Goal: Task Accomplishment & Management: Manage account settings

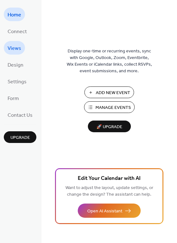
click at [16, 44] on span "Views" at bounding box center [15, 49] width 14 height 10
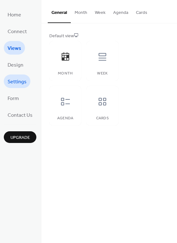
click at [20, 80] on span "Settings" at bounding box center [17, 82] width 19 height 10
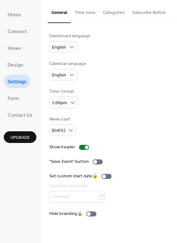
click at [105, 13] on button "Categories" at bounding box center [113, 11] width 29 height 22
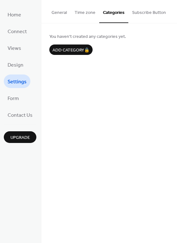
click at [65, 13] on button "General" at bounding box center [59, 11] width 23 height 22
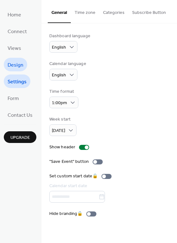
click at [14, 62] on span "Design" at bounding box center [16, 65] width 16 height 10
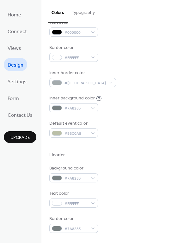
scroll to position [189, 0]
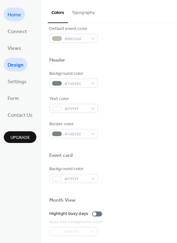
click at [18, 15] on span "Home" at bounding box center [15, 15] width 14 height 10
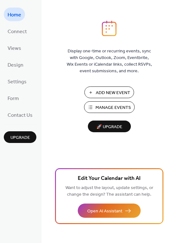
click at [93, 109] on button "Manage Events" at bounding box center [109, 107] width 50 height 12
